Goal: Information Seeking & Learning: Learn about a topic

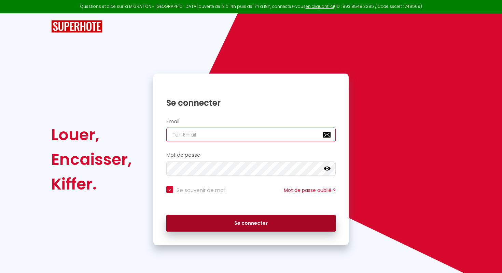
type input "[PERSON_NAME][EMAIL_ADDRESS][DOMAIN_NAME]"
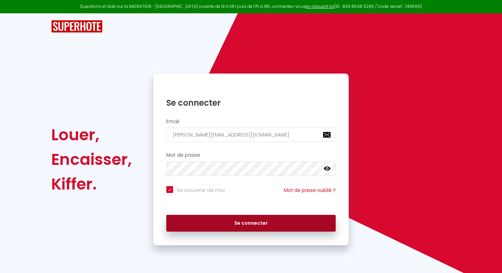
click at [228, 220] on button "Se connecter" at bounding box center [251, 223] width 170 height 17
checkbox input "true"
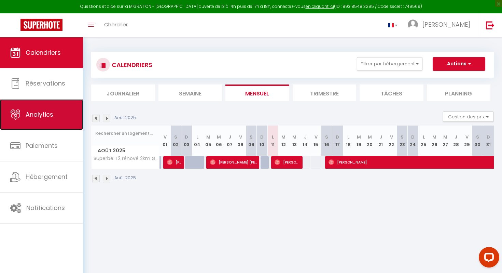
click at [54, 115] on link "Analytics" at bounding box center [41, 114] width 83 height 31
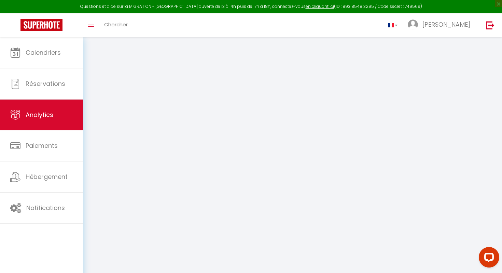
select select "2025"
select select "8"
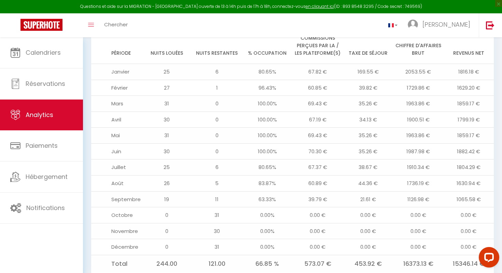
scroll to position [731, 0]
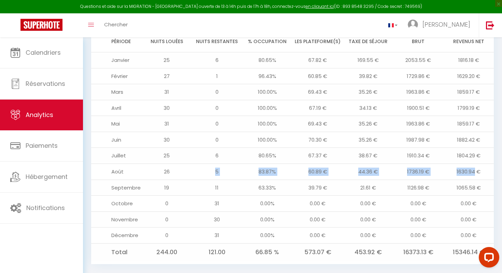
drag, startPoint x: 212, startPoint y: 162, endPoint x: 476, endPoint y: 161, distance: 263.9
click at [476, 163] on tr "Août 26 5 83.87% 60.89 € 44.36 € 1736.19 € 1630.94 €" at bounding box center [292, 171] width 403 height 16
click at [488, 163] on td "1630.94 €" at bounding box center [469, 171] width 50 height 16
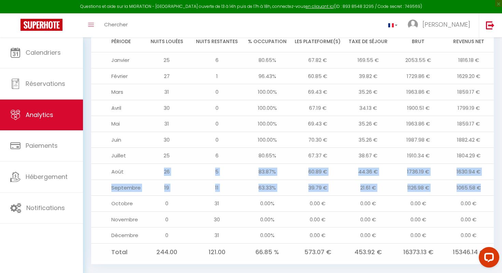
drag, startPoint x: 486, startPoint y: 178, endPoint x: 160, endPoint y: 161, distance: 327.2
click at [160, 161] on tbody "Janvier 25 6 80.65% 67.82 € 169.55 € 2053.55 € 1816.18 € Février 27 1 96.43% 60…" at bounding box center [292, 156] width 403 height 208
click at [160, 163] on td "26" at bounding box center [167, 171] width 50 height 16
drag, startPoint x: 160, startPoint y: 161, endPoint x: 471, endPoint y: 174, distance: 311.6
click at [471, 174] on tbody "Janvier 25 6 80.65% 67.82 € 169.55 € 2053.55 € 1816.18 € Février 27 1 96.43% 60…" at bounding box center [292, 156] width 403 height 208
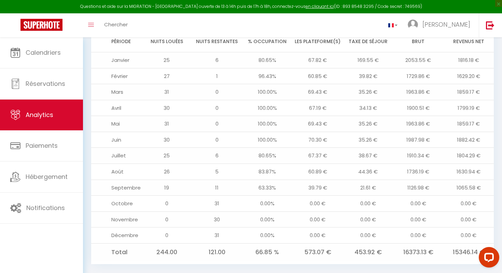
click at [484, 179] on td "1065.58 €" at bounding box center [469, 187] width 50 height 16
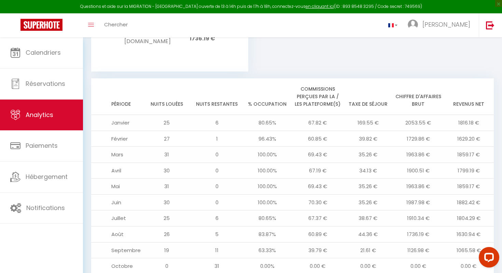
scroll to position [405, 0]
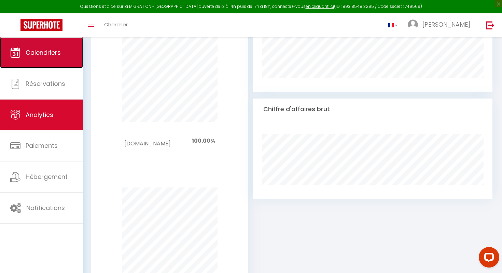
click at [31, 54] on span "Calendriers" at bounding box center [43, 52] width 35 height 9
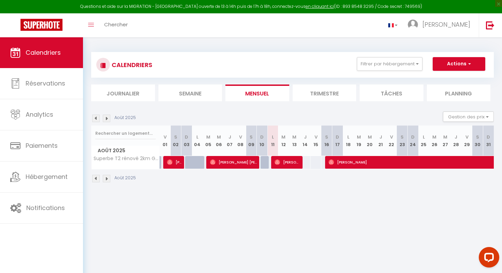
click at [330, 92] on li "Trimestre" at bounding box center [325, 92] width 64 height 17
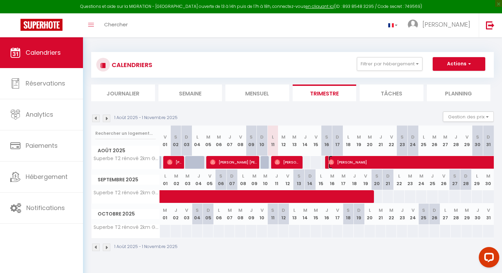
select select "OK"
select select "0"
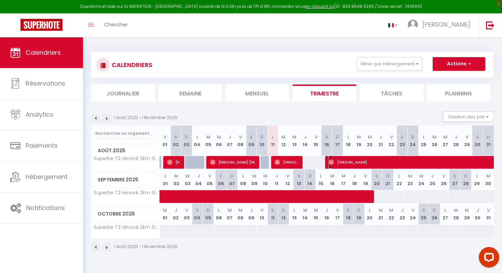
select select "1"
select select
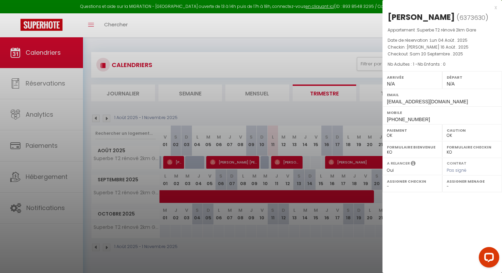
click at [496, 6] on div "x" at bounding box center [440, 7] width 114 height 8
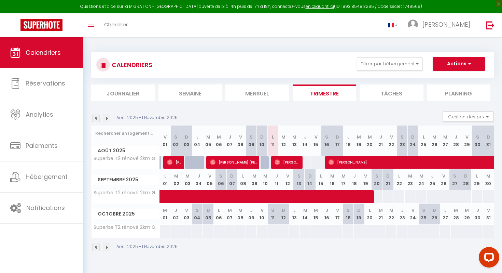
click at [97, 119] on img at bounding box center [96, 118] width 8 height 8
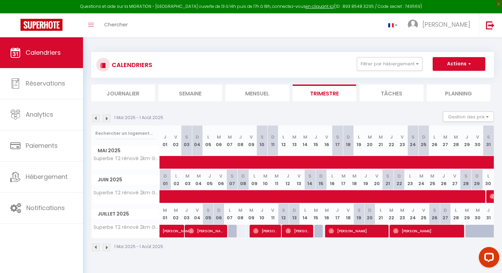
click at [108, 117] on img at bounding box center [107, 118] width 8 height 8
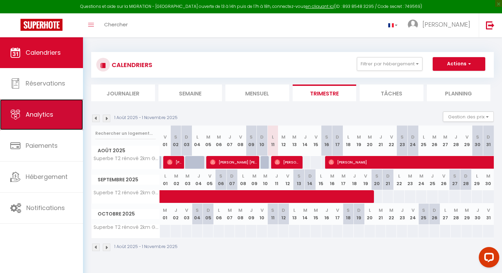
click at [53, 122] on link "Analytics" at bounding box center [41, 114] width 83 height 31
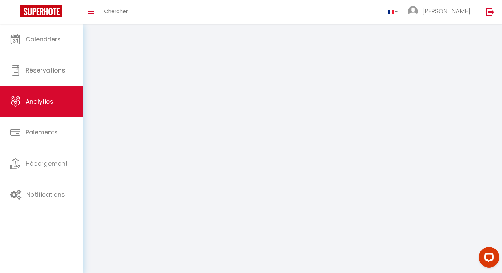
select select "2025"
select select "8"
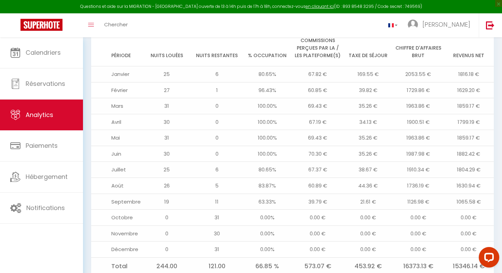
scroll to position [726, 0]
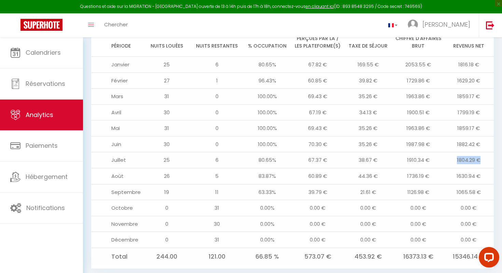
drag, startPoint x: 454, startPoint y: 149, endPoint x: 484, endPoint y: 149, distance: 29.7
click at [484, 152] on td "1804.29 €" at bounding box center [469, 160] width 50 height 16
click at [486, 168] on td "1630.94 €" at bounding box center [469, 176] width 50 height 16
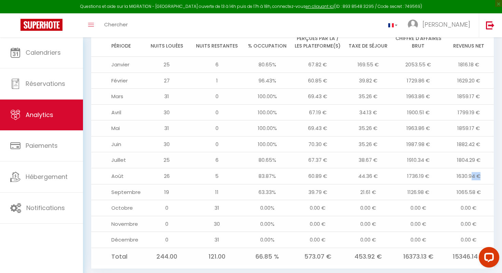
drag, startPoint x: 486, startPoint y: 166, endPoint x: 471, endPoint y: 162, distance: 15.3
click at [471, 168] on td "1630.94 €" at bounding box center [469, 176] width 50 height 16
click at [485, 168] on td "1630.94 €" at bounding box center [469, 176] width 50 height 16
drag, startPoint x: 484, startPoint y: 164, endPoint x: 487, endPoint y: 162, distance: 3.6
click at [487, 168] on td "1630.94 €" at bounding box center [469, 176] width 50 height 16
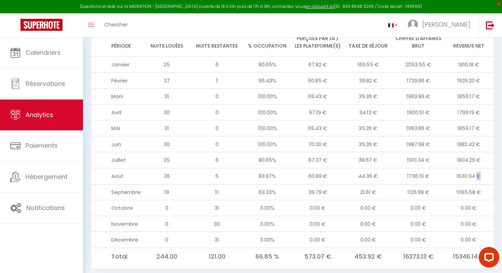
click at [487, 168] on td "1630.94 €" at bounding box center [469, 176] width 50 height 16
drag, startPoint x: 487, startPoint y: 163, endPoint x: 469, endPoint y: 169, distance: 19.6
click at [469, 169] on td "1630.94 €" at bounding box center [469, 176] width 50 height 16
click at [486, 168] on td "1630.94 €" at bounding box center [469, 176] width 50 height 16
click at [488, 168] on td "1630.94 €" at bounding box center [469, 176] width 50 height 16
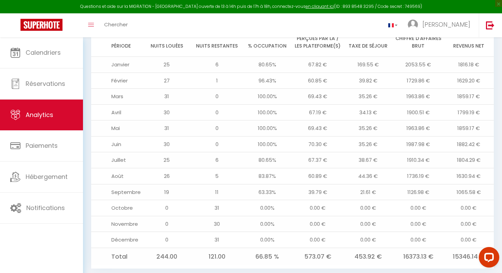
click at [487, 168] on td "1630.94 €" at bounding box center [469, 176] width 50 height 16
drag, startPoint x: 488, startPoint y: 181, endPoint x: 237, endPoint y: 180, distance: 251.6
click at [237, 184] on tr "Septembre 19 11 63.33% 39.79 € 21.61 € 1126.98 € 1065.58 €" at bounding box center [292, 192] width 403 height 16
click at [237, 184] on td "11" at bounding box center [217, 192] width 50 height 16
drag, startPoint x: 237, startPoint y: 180, endPoint x: 490, endPoint y: 181, distance: 253.3
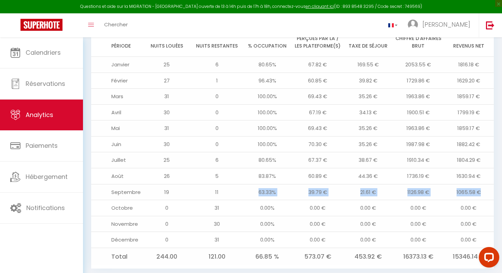
click at [490, 184] on tr "Septembre 19 11 63.33% 39.79 € 21.61 € 1126.98 € 1065.58 €" at bounding box center [292, 192] width 403 height 16
click at [490, 184] on td "1065.58 €" at bounding box center [469, 192] width 50 height 16
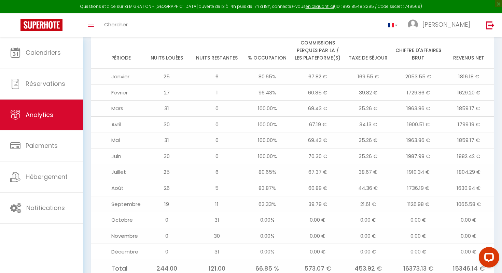
scroll to position [709, 0]
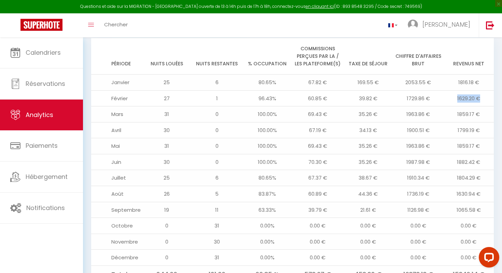
drag, startPoint x: 445, startPoint y: 87, endPoint x: 487, endPoint y: 86, distance: 41.4
click at [487, 90] on td "1629.20 €" at bounding box center [469, 98] width 50 height 16
drag, startPoint x: 291, startPoint y: 200, endPoint x: 486, endPoint y: 198, distance: 194.8
click at [487, 202] on tr "Septembre 19 11 63.33% 39.79 € 21.61 € 1126.98 € 1065.58 €" at bounding box center [292, 210] width 403 height 16
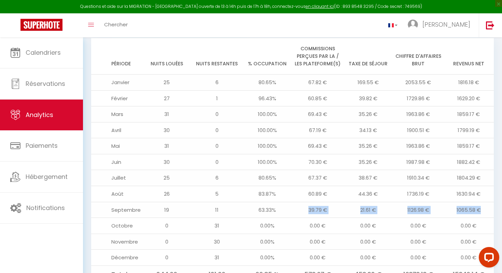
click at [486, 202] on td "1065.58 €" at bounding box center [469, 210] width 50 height 16
drag, startPoint x: 486, startPoint y: 198, endPoint x: 347, endPoint y: 201, distance: 139.1
click at [347, 202] on tr "Septembre 19 11 63.33% 39.79 € 21.61 € 1126.98 € 1065.58 €" at bounding box center [292, 210] width 403 height 16
click at [347, 202] on td "21.61 €" at bounding box center [368, 210] width 50 height 16
